Goal: Navigation & Orientation: Find specific page/section

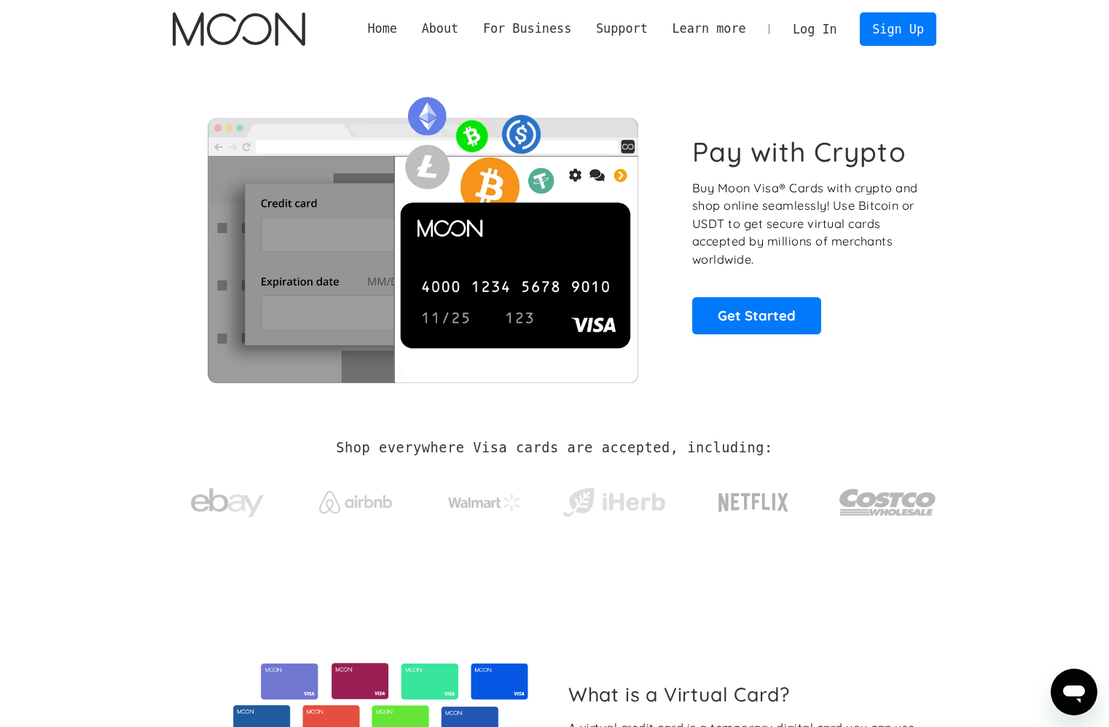
click at [823, 24] on link "Log In" at bounding box center [814, 29] width 68 height 32
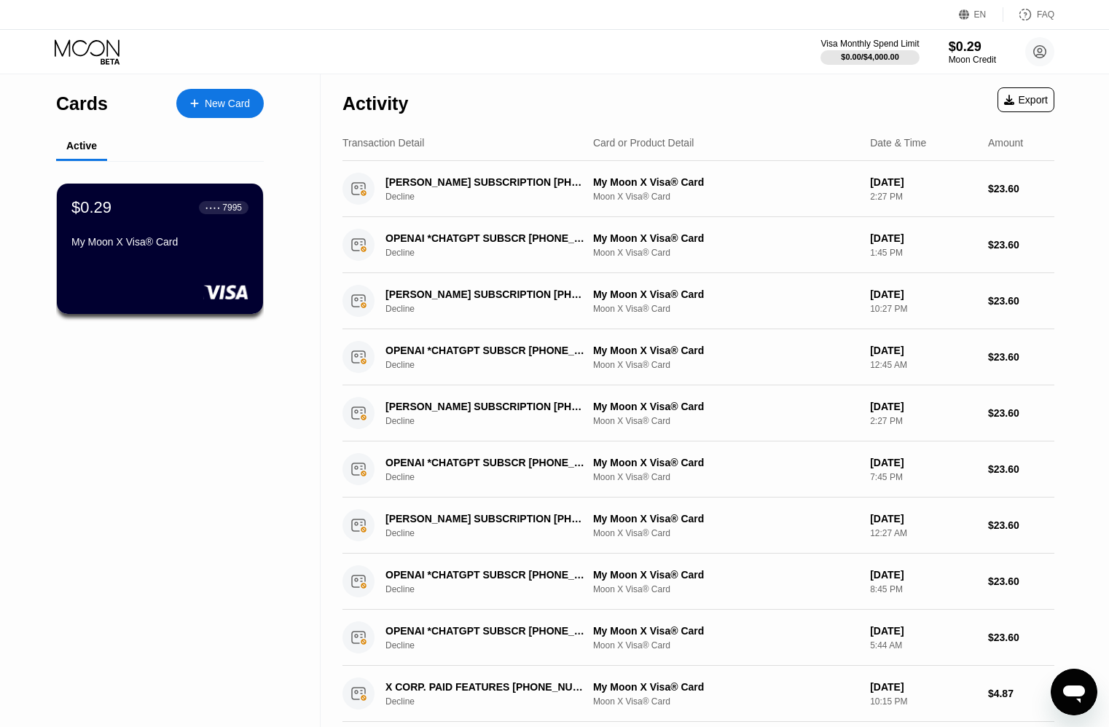
click at [232, 476] on div "Cards New Card Active $0.29 ● ● ● ● 7995 My Moon X Visa® Card" at bounding box center [160, 493] width 320 height 839
click at [176, 483] on div "Cards New Card Active $0.29 ● ● ● ● 7995 My Moon X Visa® Card" at bounding box center [160, 493] width 320 height 839
